Goal: Information Seeking & Learning: Understand process/instructions

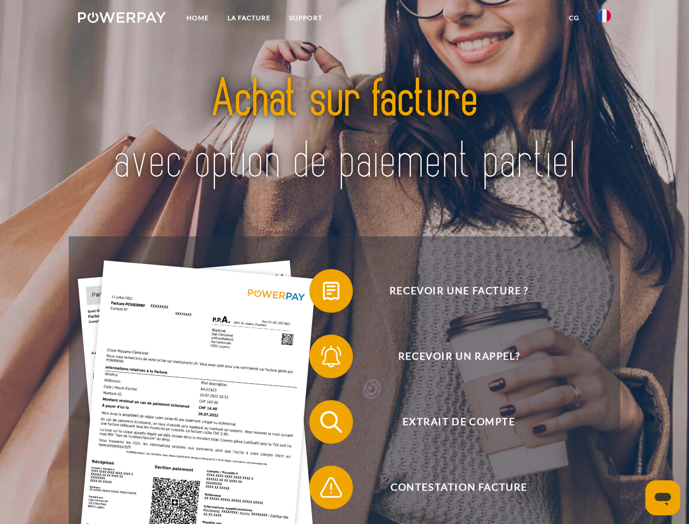
click at [122, 19] on img at bounding box center [122, 17] width 88 height 11
click at [605, 19] on img at bounding box center [604, 15] width 13 height 13
click at [574, 18] on link "CG" at bounding box center [574, 18] width 29 height 20
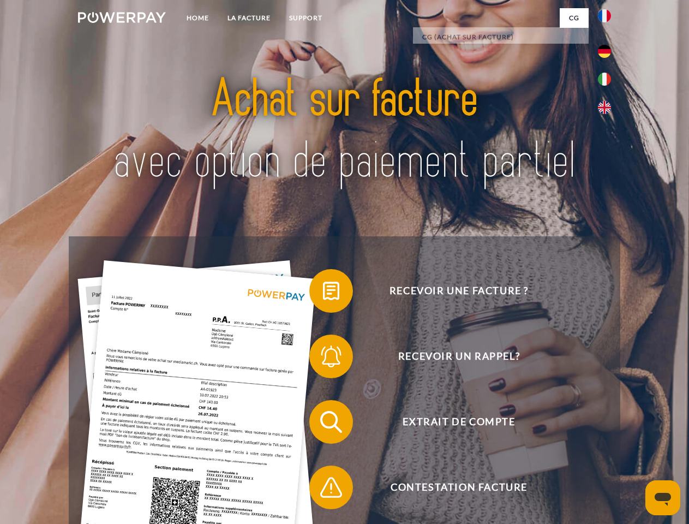
click at [323, 293] on span at bounding box center [315, 291] width 55 height 55
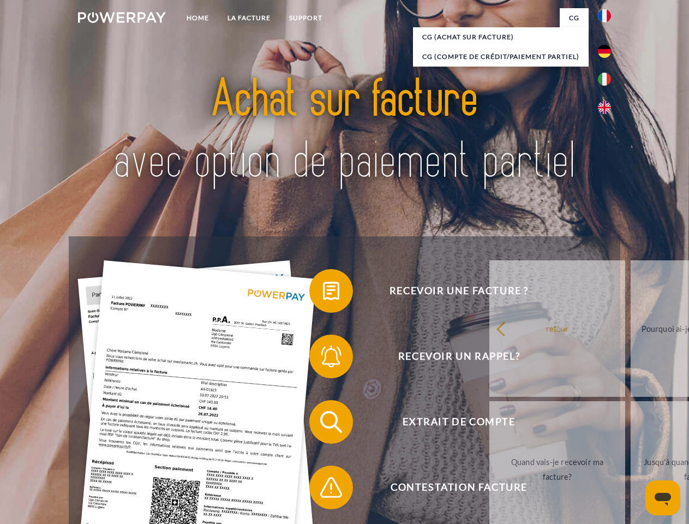
click at [323, 359] on span at bounding box center [315, 356] width 55 height 55
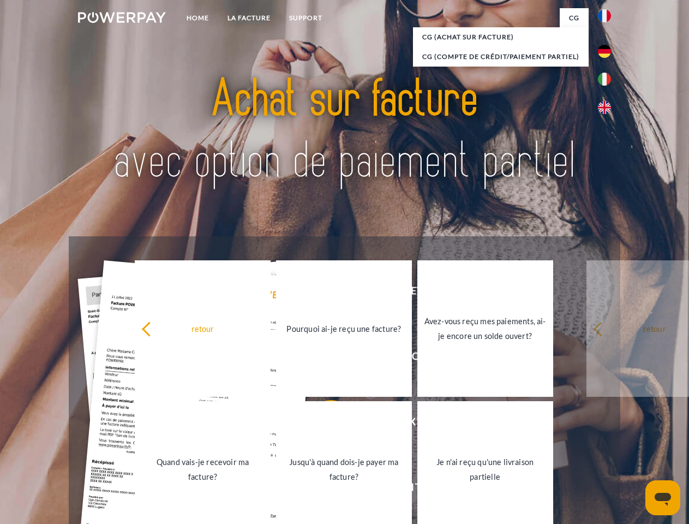
click at [323, 424] on link "Jusqu'à quand dois-je payer ma facture?" at bounding box center [344, 469] width 136 height 136
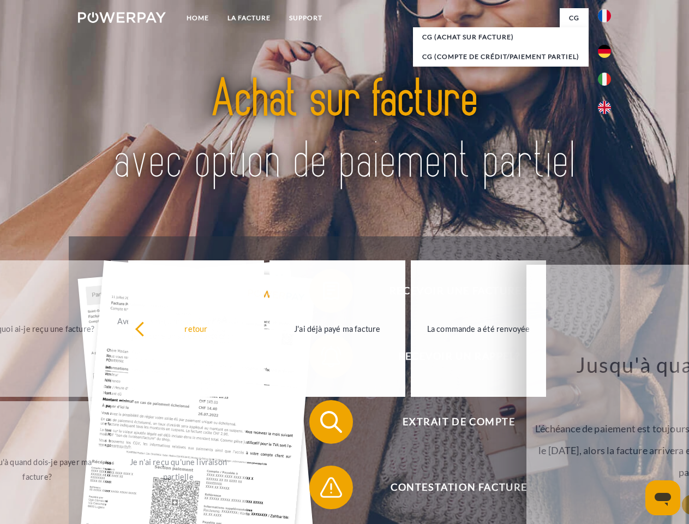
click at [323, 490] on span at bounding box center [315, 487] width 55 height 55
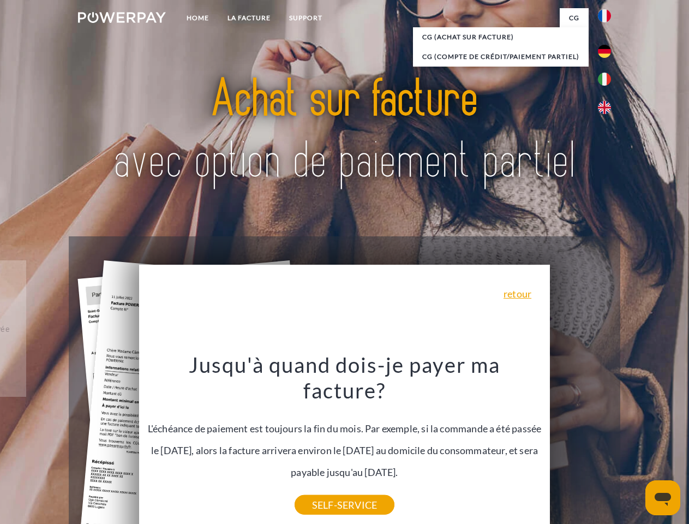
click at [663, 498] on icon "Ouvrir la fenêtre de messagerie" at bounding box center [663, 499] width 16 height 13
